Goal: Task Accomplishment & Management: Use online tool/utility

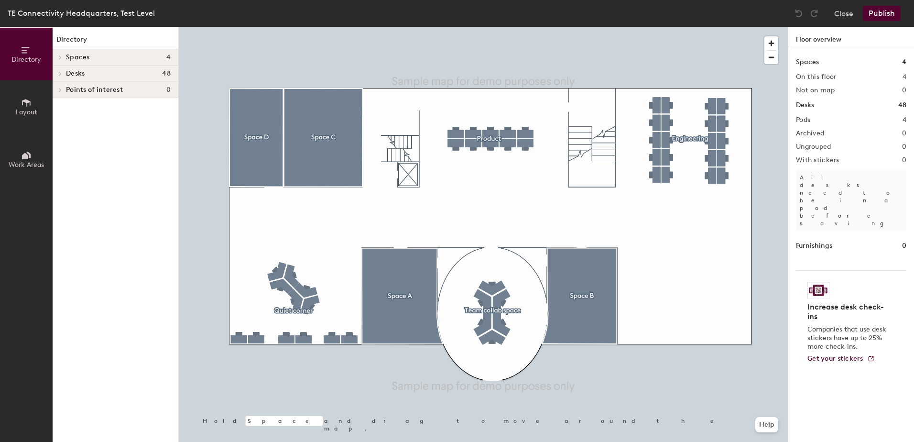
click at [61, 74] on icon at bounding box center [60, 73] width 4 height 5
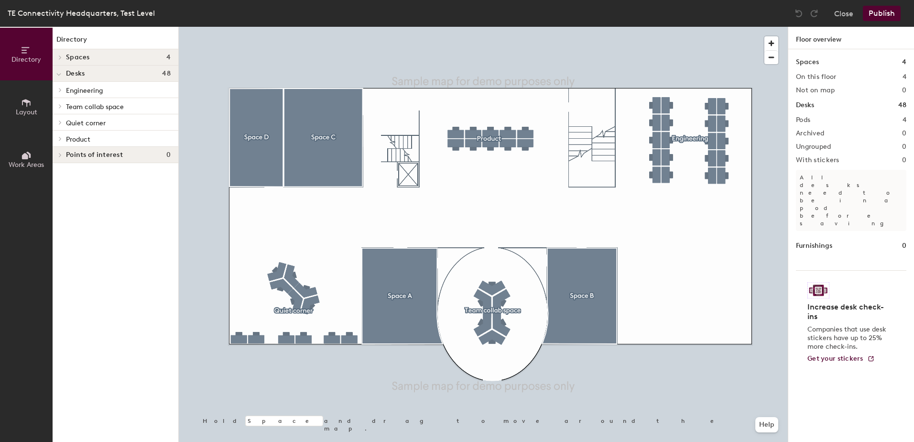
click at [61, 56] on icon at bounding box center [60, 57] width 4 height 5
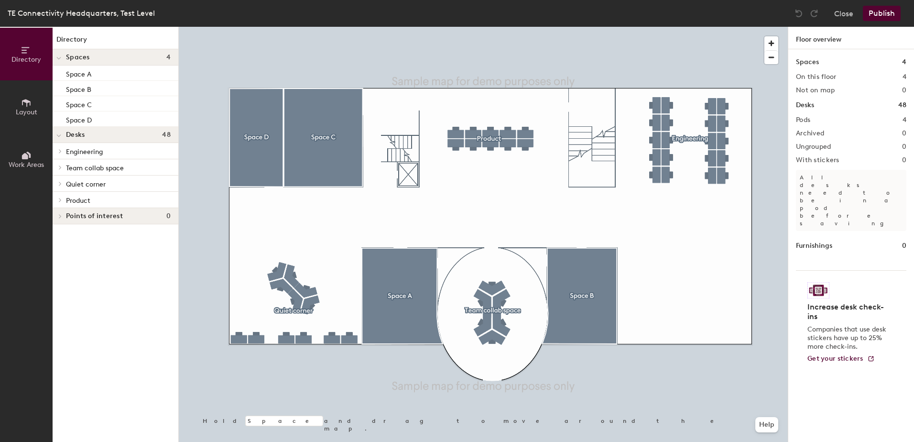
click at [20, 101] on button "Layout" at bounding box center [26, 106] width 53 height 53
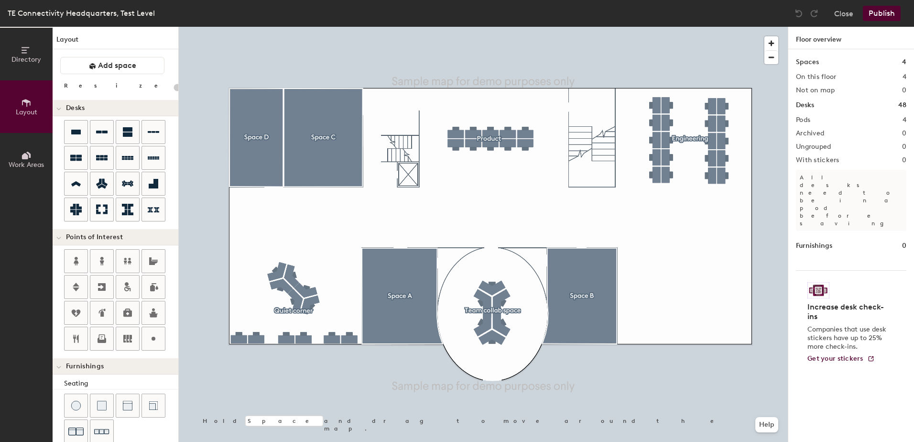
click at [61, 109] on div at bounding box center [59, 108] width 12 height 16
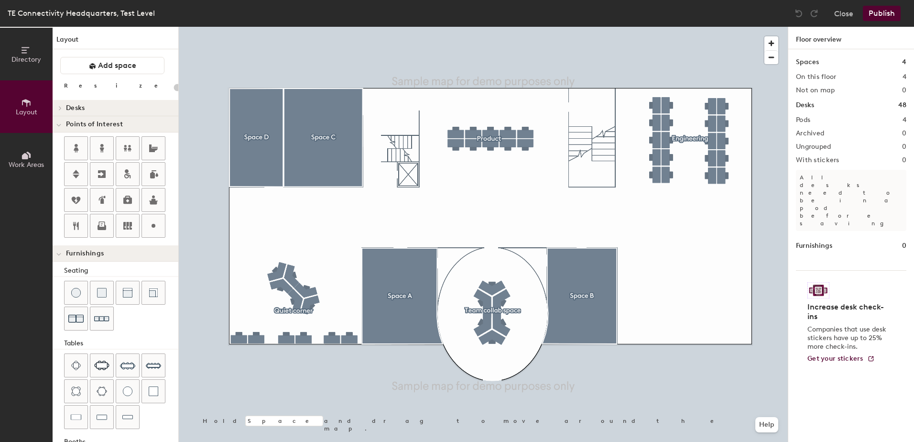
click at [61, 109] on icon at bounding box center [60, 108] width 4 height 5
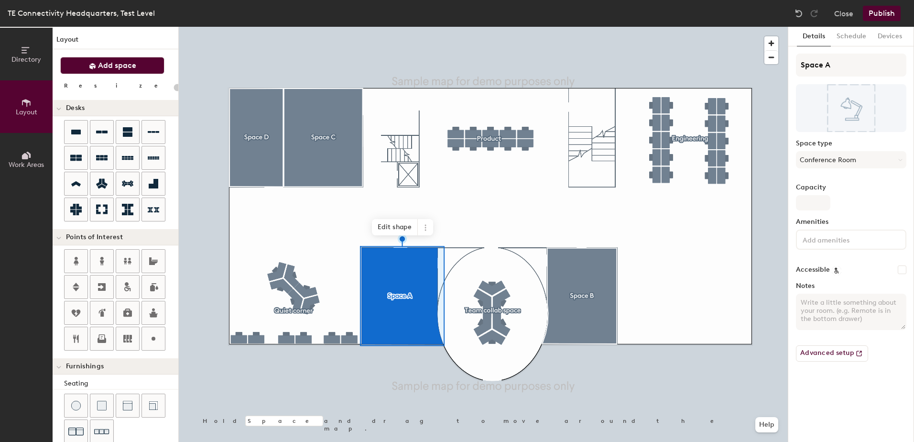
click at [125, 67] on span "Add space" at bounding box center [117, 66] width 38 height 10
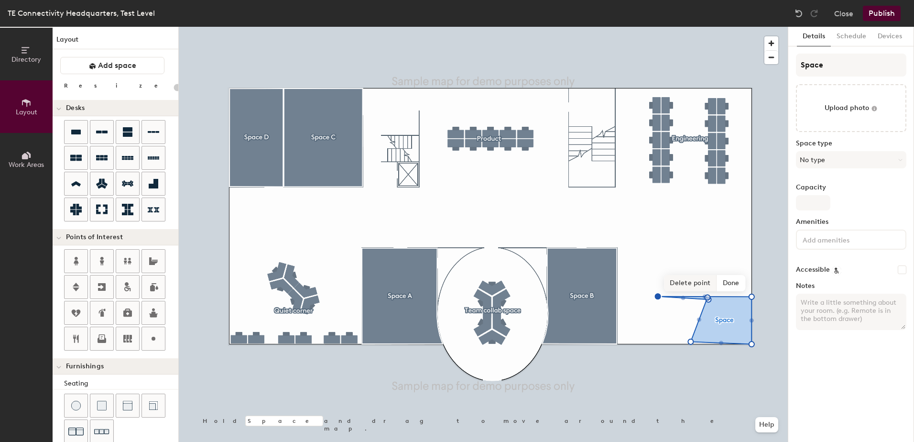
click at [702, 283] on span "Delete point" at bounding box center [690, 283] width 53 height 16
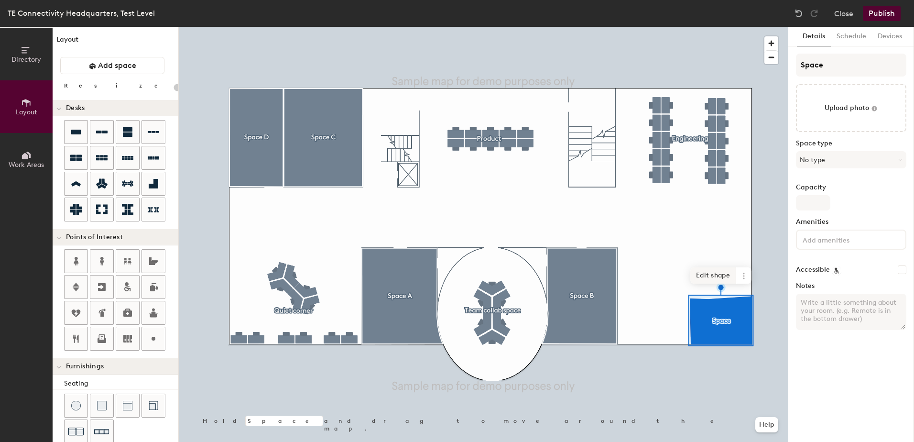
click at [715, 276] on span "Edit shape" at bounding box center [713, 275] width 46 height 16
click at [740, 274] on icon at bounding box center [744, 276] width 8 height 8
click at [727, 273] on span "Edit shape" at bounding box center [713, 275] width 46 height 16
click at [810, 158] on button "No type" at bounding box center [851, 159] width 110 height 17
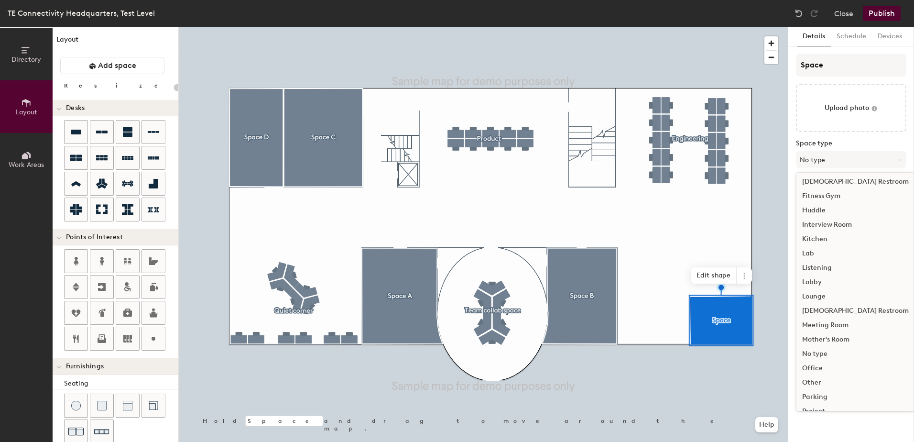
scroll to position [143, 0]
click at [808, 337] on div "Office" at bounding box center [855, 341] width 118 height 14
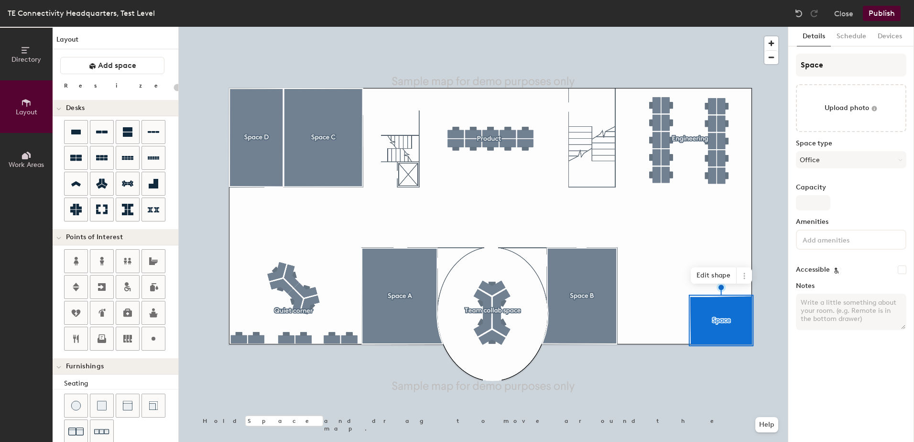
type input "20"
click at [806, 206] on input "Capacity" at bounding box center [813, 202] width 34 height 15
type input "1"
type input "20"
type input "1"
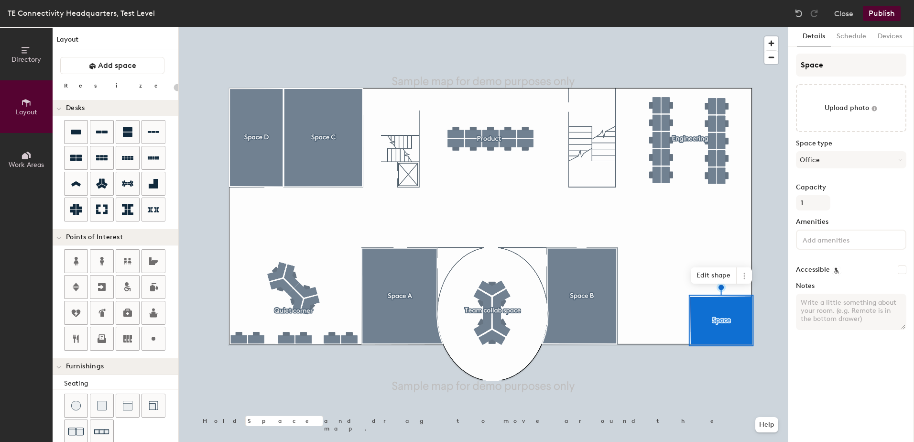
click at [816, 298] on textarea "Notes" at bounding box center [851, 311] width 110 height 36
type textarea "E"
type input "20"
type textarea "Ex"
type input "20"
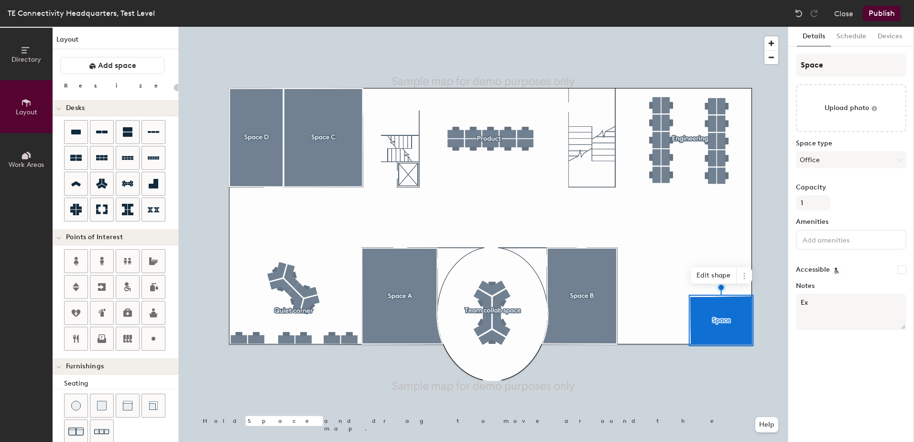
type textarea "Exe"
type input "20"
type textarea "Exec"
type input "20"
type textarea "Execu"
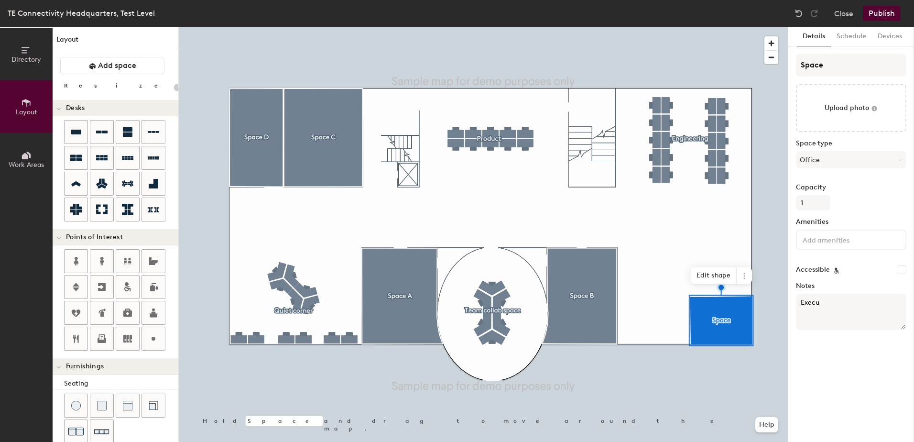
type input "20"
type textarea "Executi"
type input "20"
type textarea "Executiv"
type input "20"
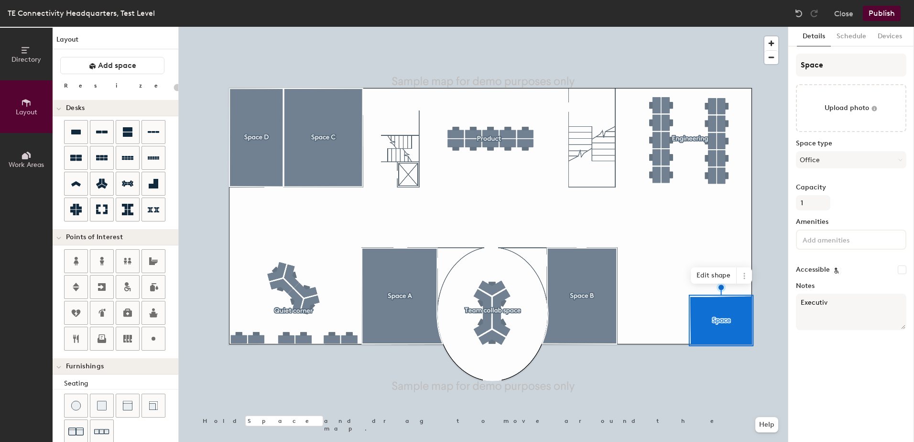
type textarea "Executive"
type input "20"
type textarea "Executive"
type input "20"
type textarea "Executive h"
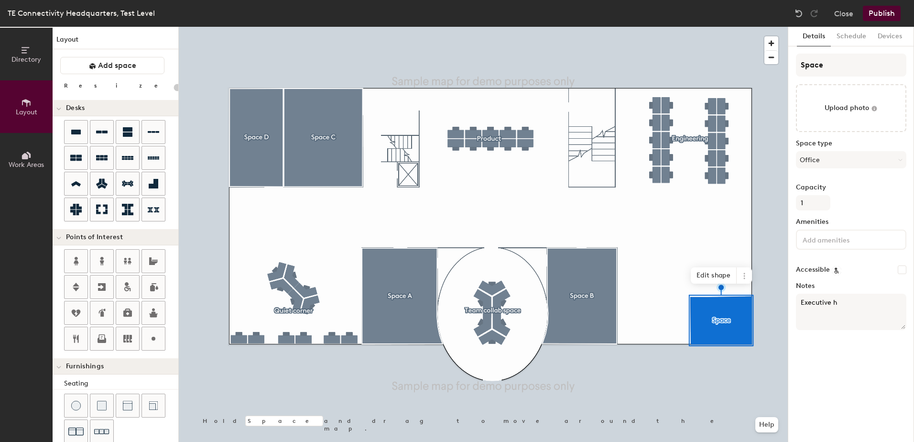
type input "20"
type textarea "Executive ho"
type input "20"
type textarea "Executive h"
type input "20"
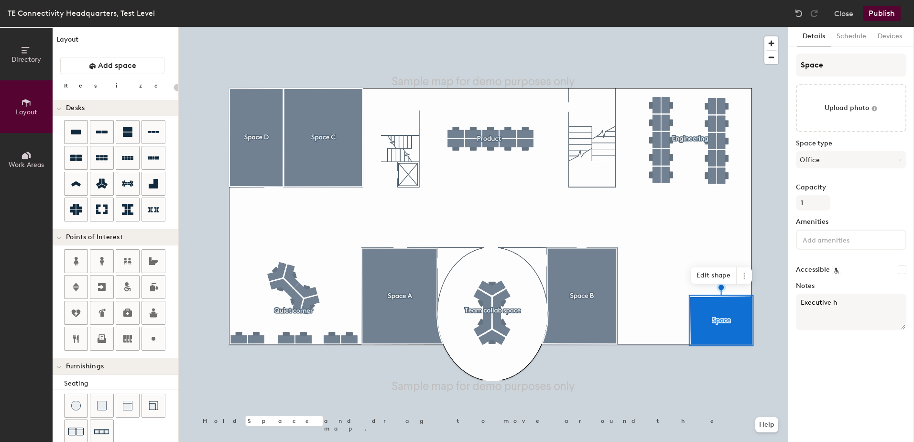
type textarea "Executive"
type input "20"
type textarea "Executive O"
type input "20"
type textarea "Executive Offic"
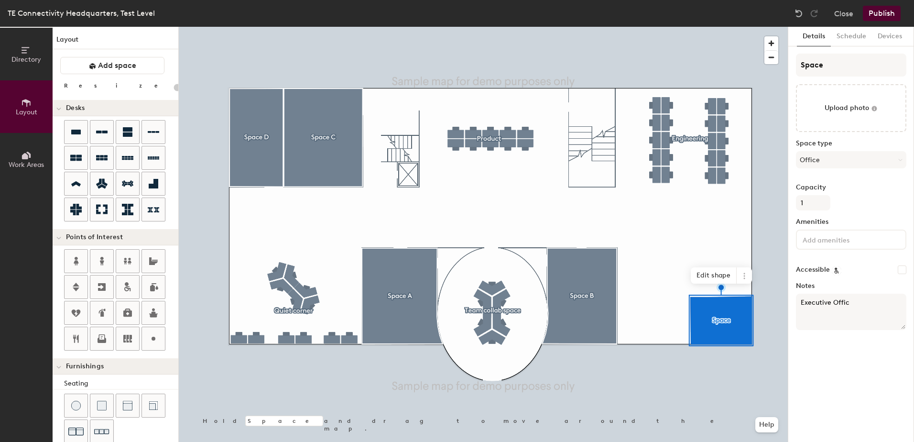
type input "20"
type textarea "Executive Office"
type input "20"
type textarea "Executive Office"
type input "20"
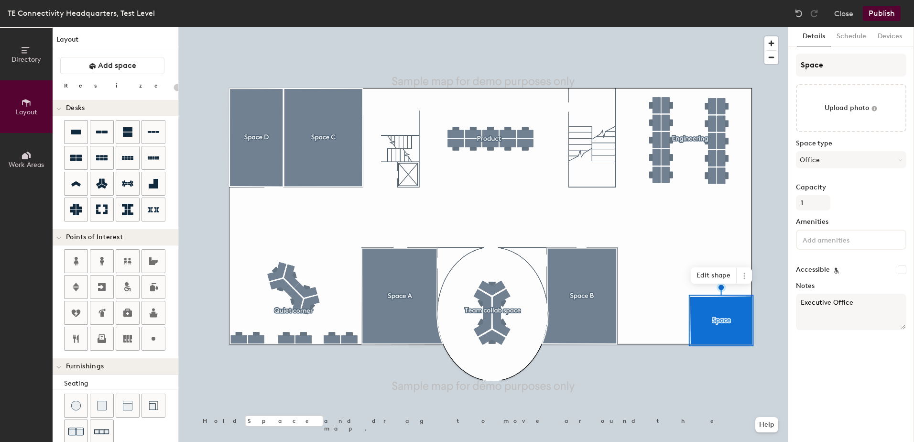
type textarea "Executive Office ("
type input "20"
type textarea "Executive Office (H"
type input "20"
type textarea "Executive Office (Ho"
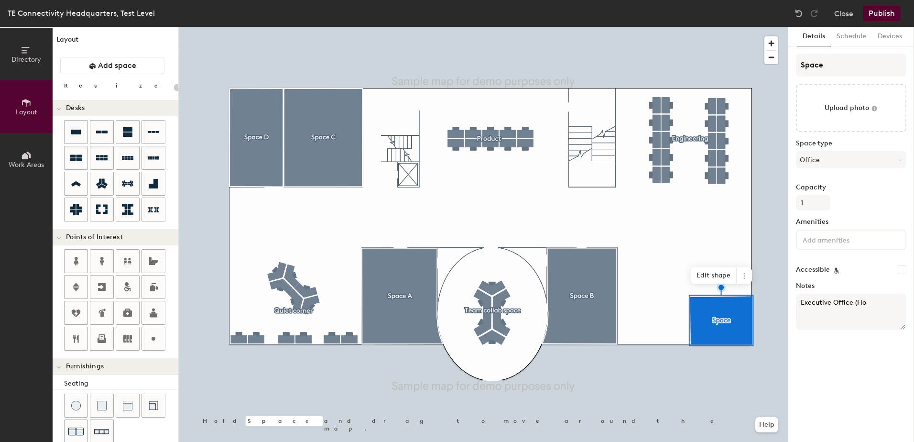
type input "20"
type textarea "Executive Office (Hot"
type input "20"
type textarea "Executive Office (Hote"
type input "20"
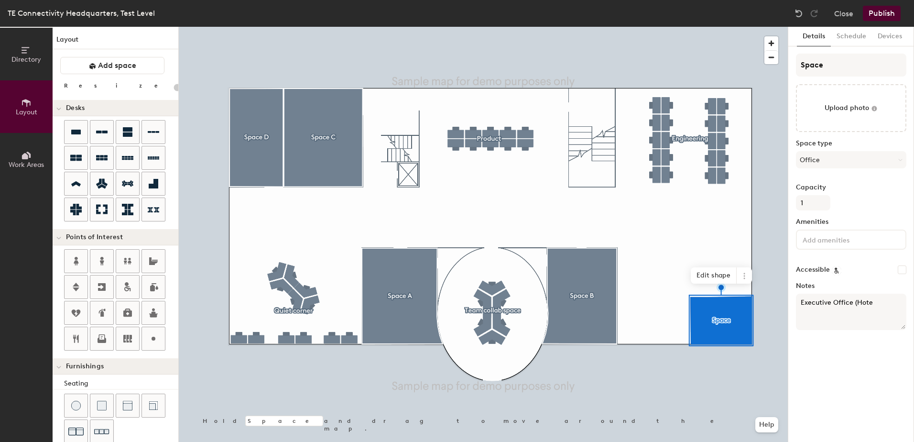
type textarea "Executive Office (Hotel"
type input "20"
type textarea "Executive Office (Hotela"
type input "20"
type textarea "Executive Office (Hotelabl"
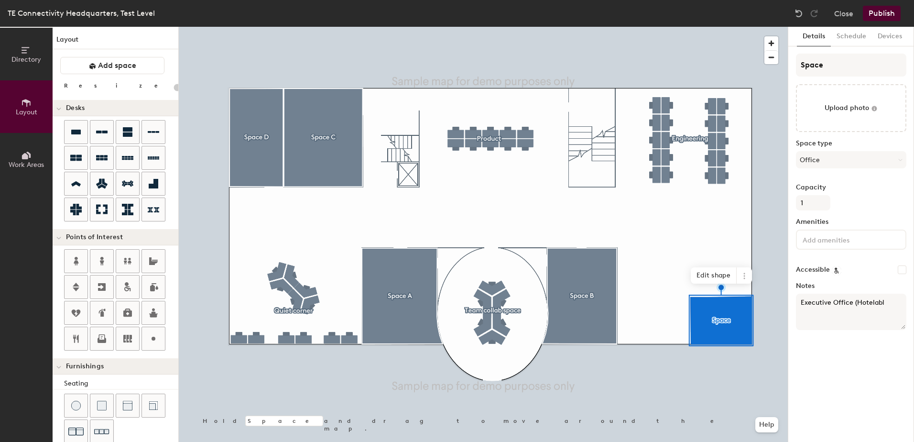
type input "20"
type textarea "Executive Office (Hotelable"
type input "20"
type textarea "Executive Office (Hotelable)"
type input "20"
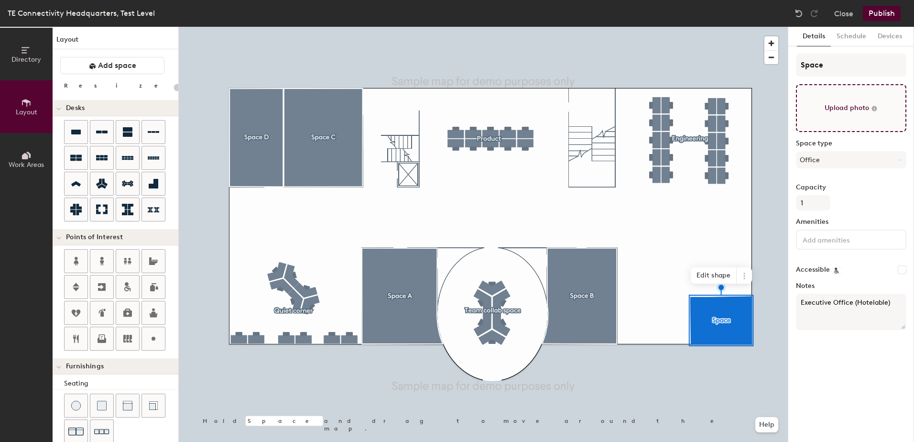
type textarea "Executive Office (Hotelable)"
click at [829, 113] on input "file" at bounding box center [851, 108] width 110 height 48
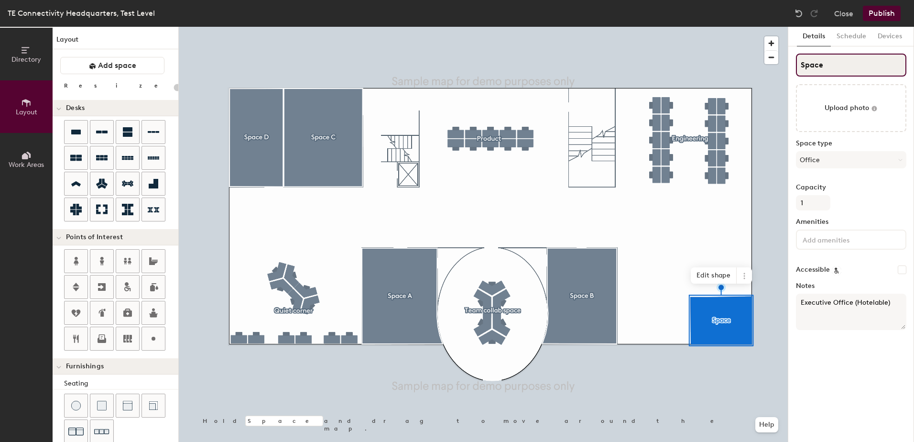
click at [826, 68] on input "Space" at bounding box center [851, 65] width 110 height 23
click at [832, 65] on input "Space" at bounding box center [851, 65] width 110 height 23
type input "Space"
type input "20"
type input "Space E"
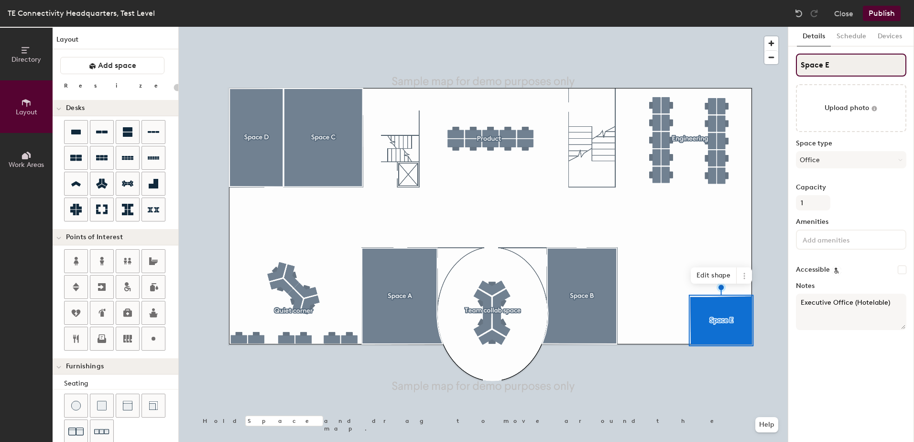
type input "20"
type input "Space E"
click at [844, 36] on button "Schedule" at bounding box center [851, 37] width 41 height 20
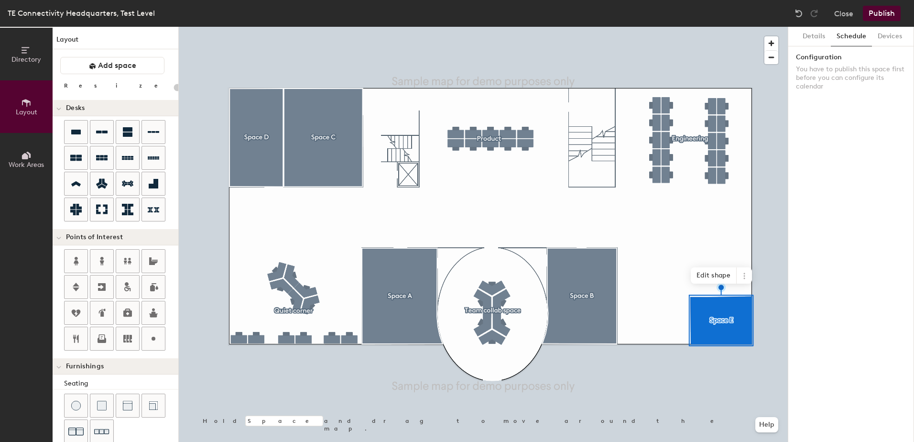
click at [878, 12] on button "Publish" at bounding box center [882, 13] width 38 height 15
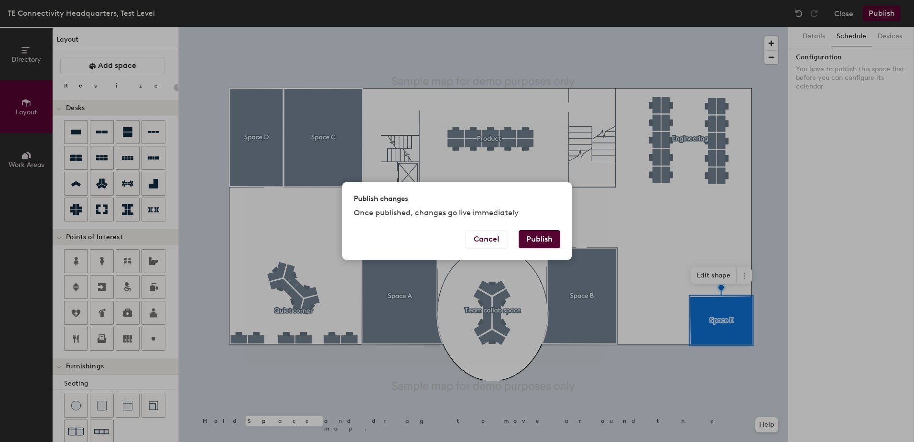
click at [541, 235] on button "Publish" at bounding box center [540, 239] width 42 height 18
type input "20"
